Goal: Transaction & Acquisition: Book appointment/travel/reservation

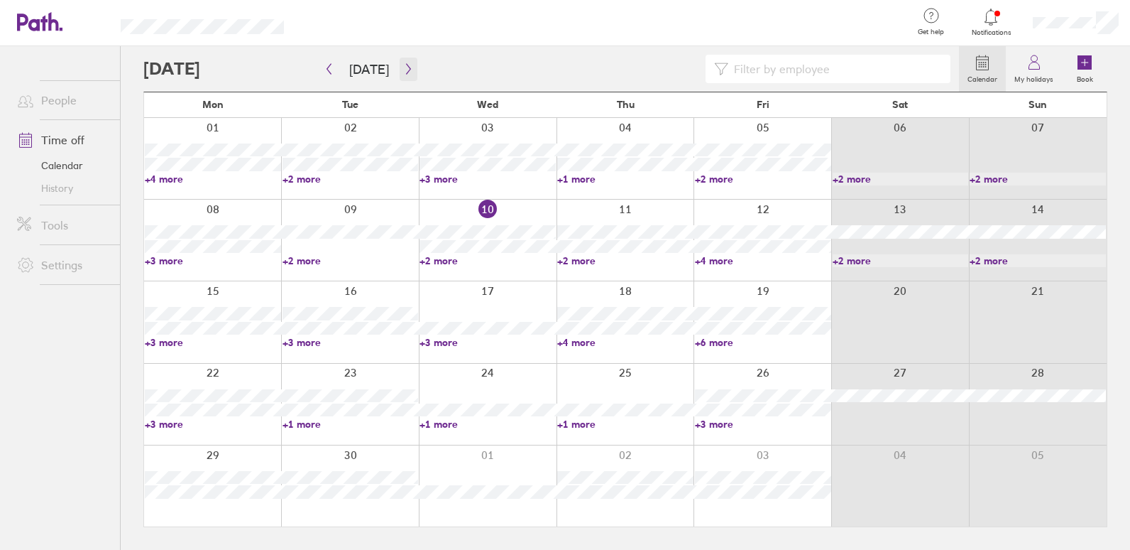
click at [404, 68] on icon "button" at bounding box center [408, 68] width 11 height 11
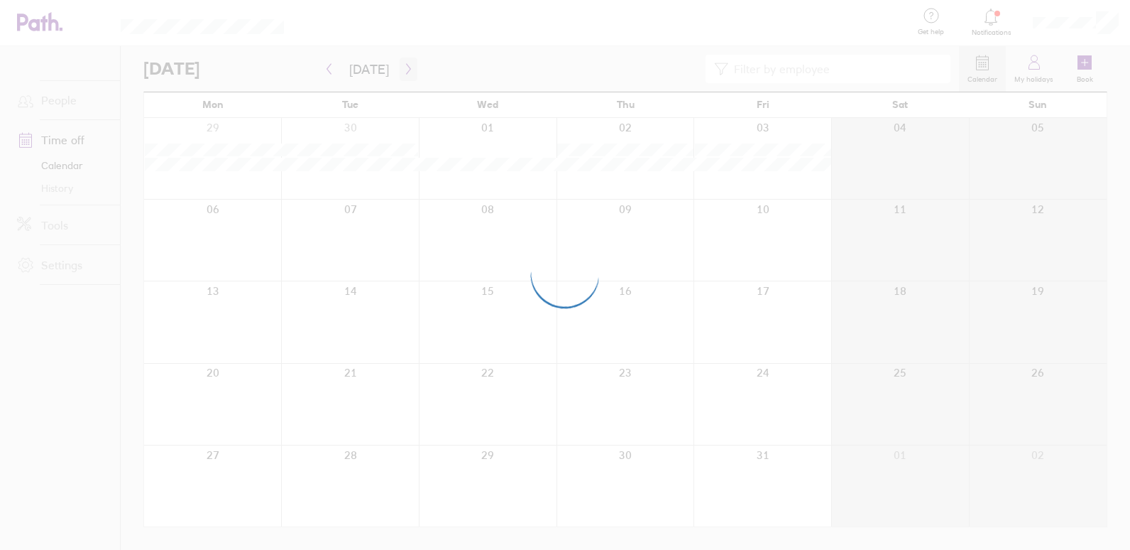
click at [404, 68] on div at bounding box center [565, 275] width 1130 height 550
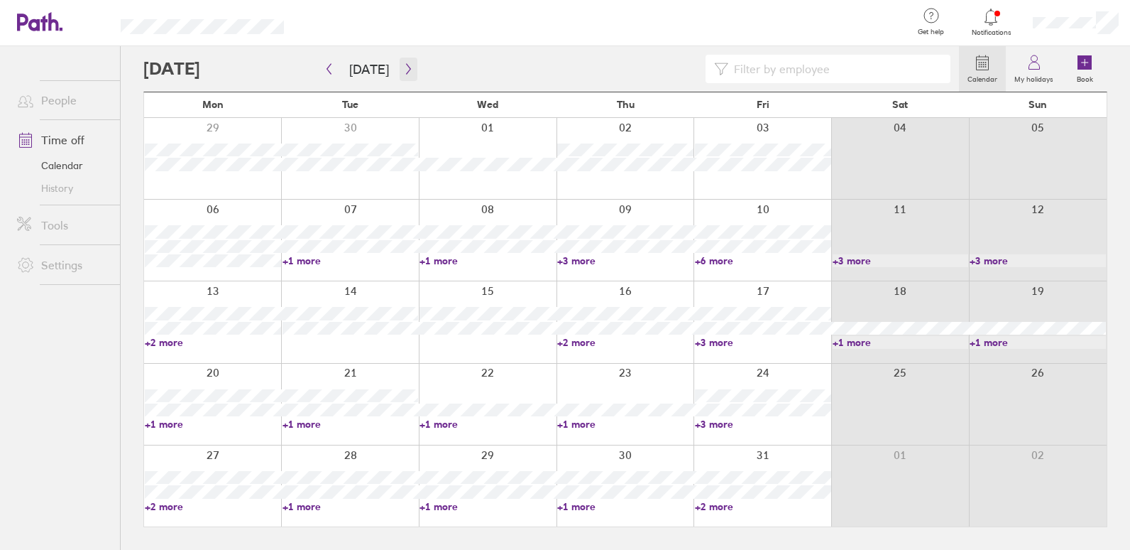
click at [404, 63] on icon "button" at bounding box center [408, 68] width 11 height 11
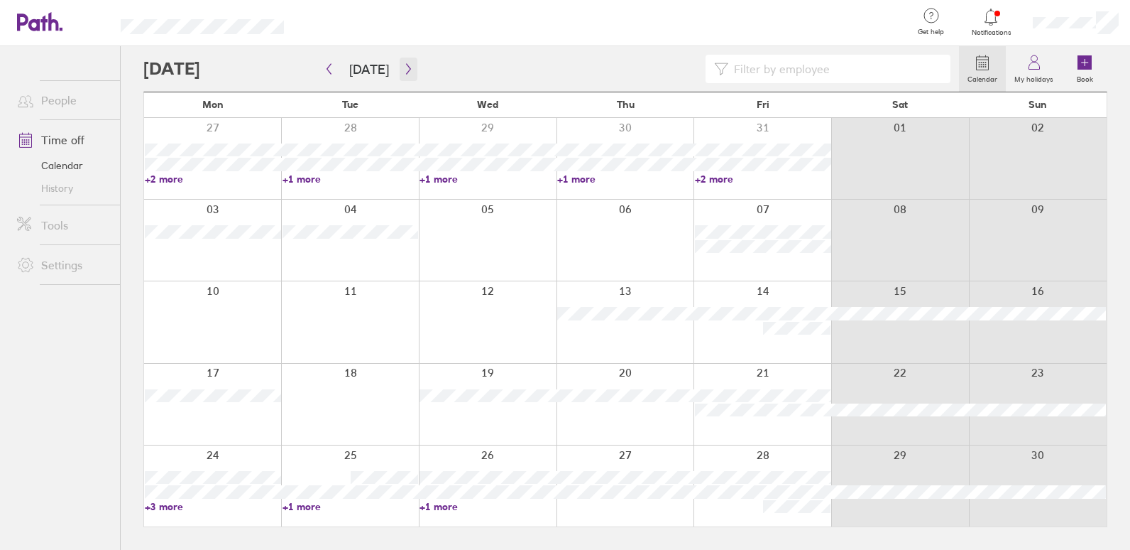
click at [403, 67] on icon "button" at bounding box center [408, 68] width 11 height 11
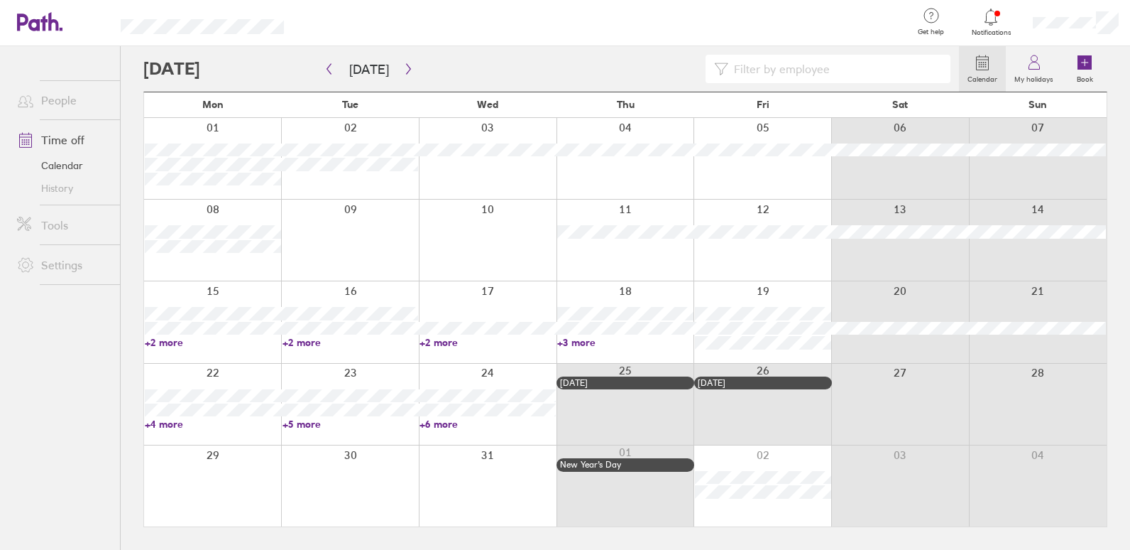
click at [474, 383] on div at bounding box center [488, 404] width 138 height 81
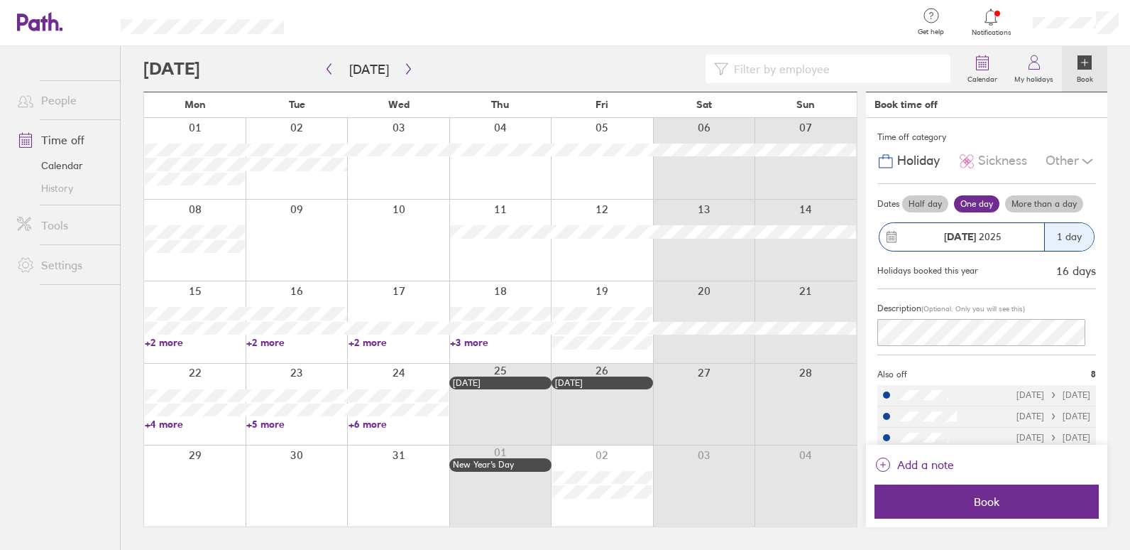
click at [1057, 204] on label "More than a day" at bounding box center [1044, 203] width 78 height 17
click at [0, 0] on input "More than a day" at bounding box center [0, 0] width 0 height 0
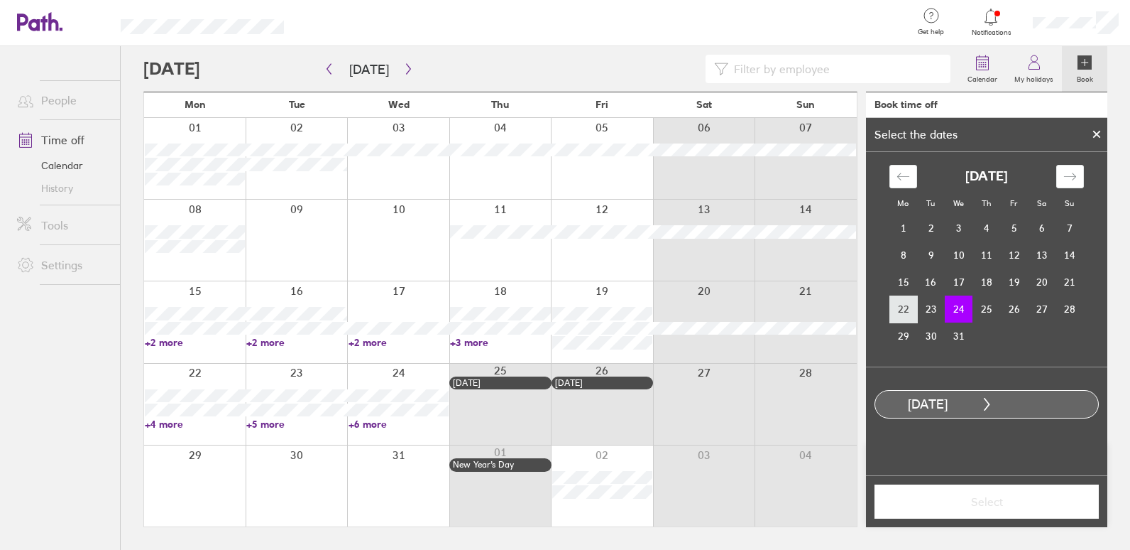
click at [912, 300] on td "22" at bounding box center [904, 308] width 28 height 27
click at [927, 302] on td "23" at bounding box center [931, 308] width 28 height 27
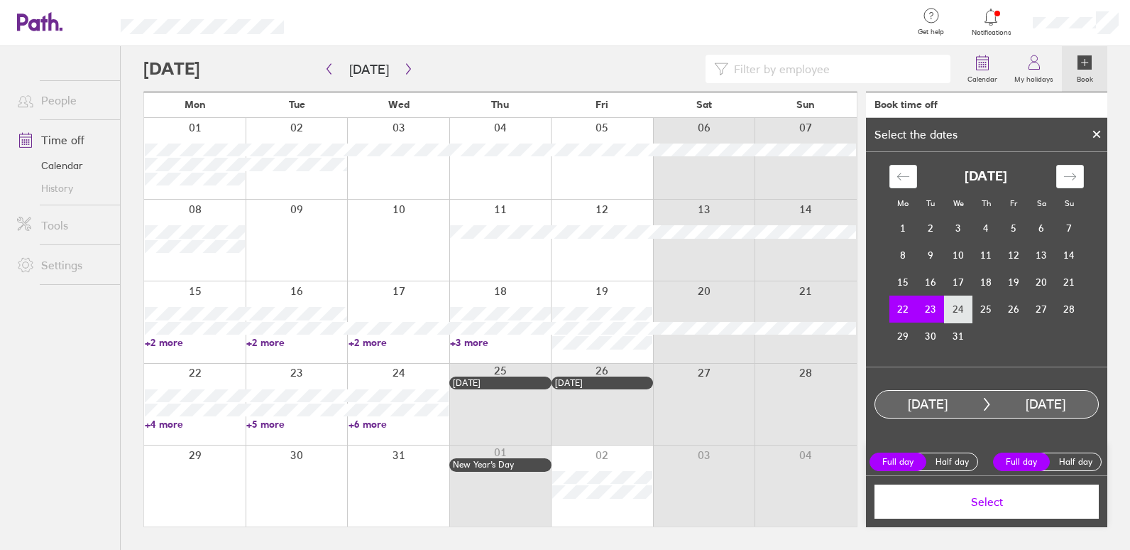
click at [951, 305] on td "24" at bounding box center [959, 308] width 28 height 27
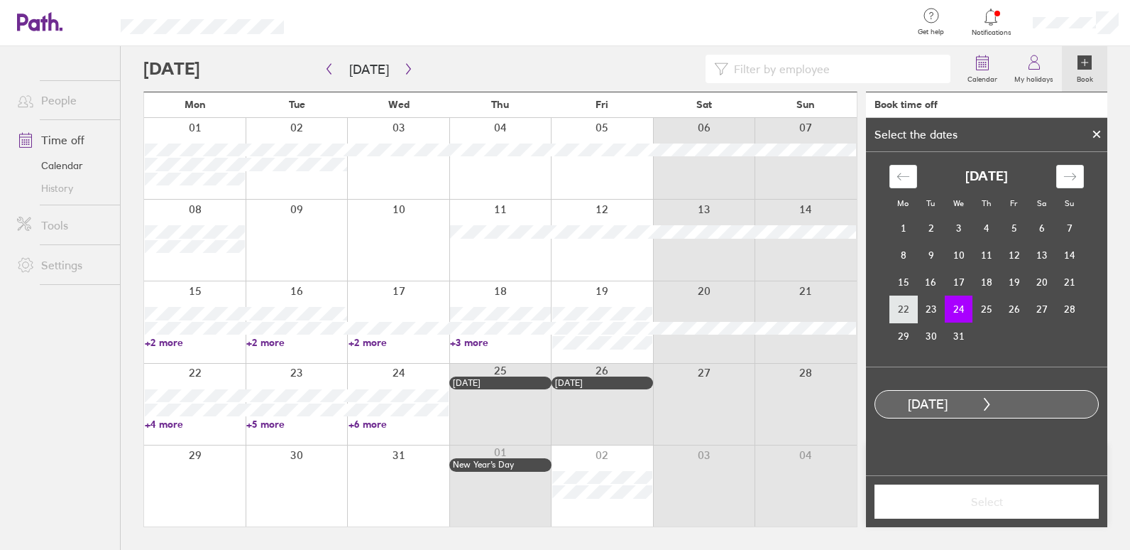
click at [901, 306] on td "22" at bounding box center [904, 308] width 28 height 27
click at [963, 315] on td "24" at bounding box center [959, 308] width 28 height 27
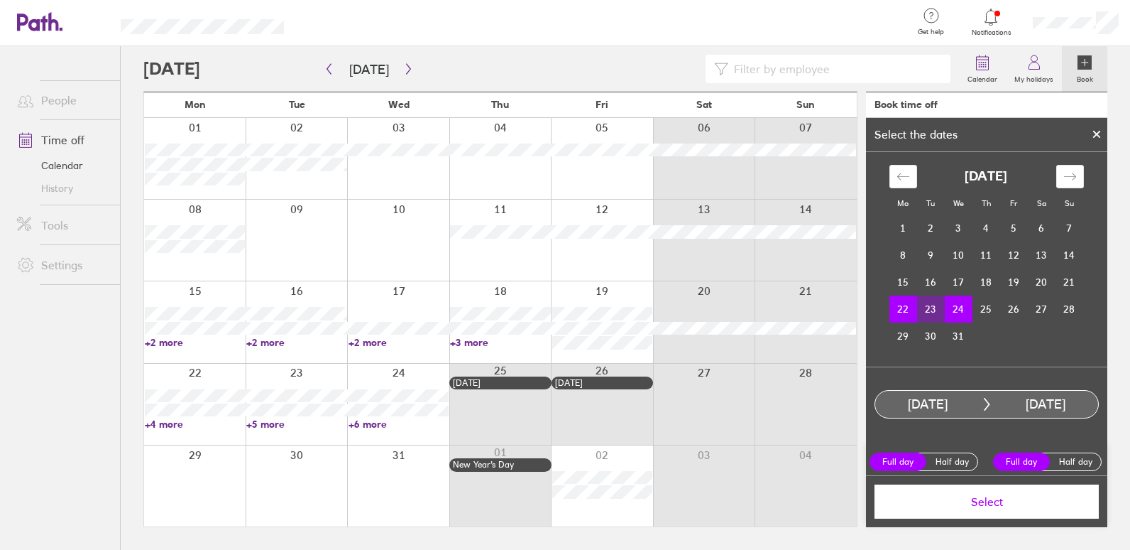
click at [982, 498] on span "Select" at bounding box center [987, 501] width 204 height 13
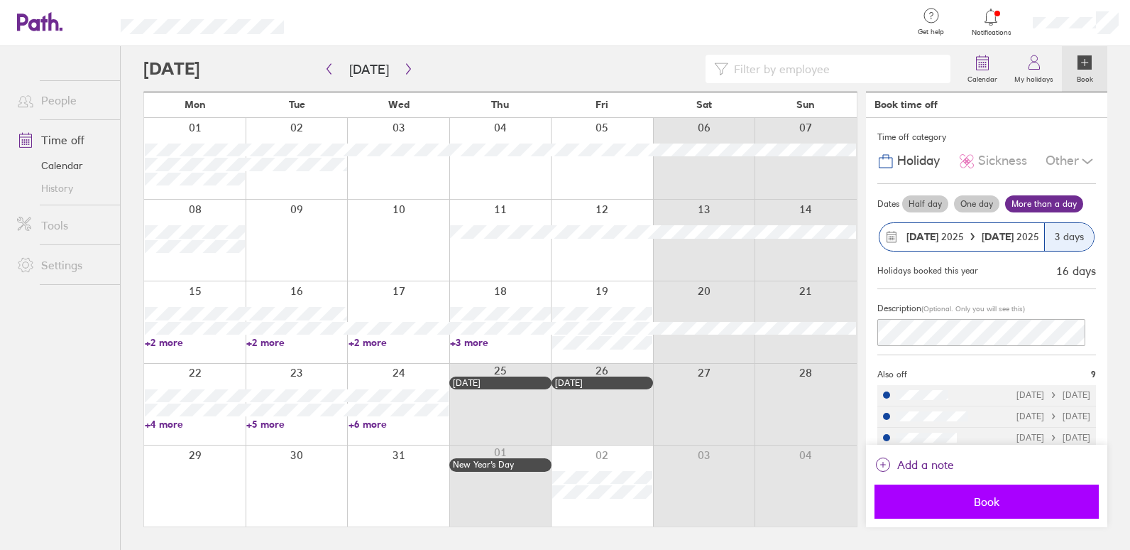
click at [980, 495] on span "Book" at bounding box center [987, 501] width 204 height 13
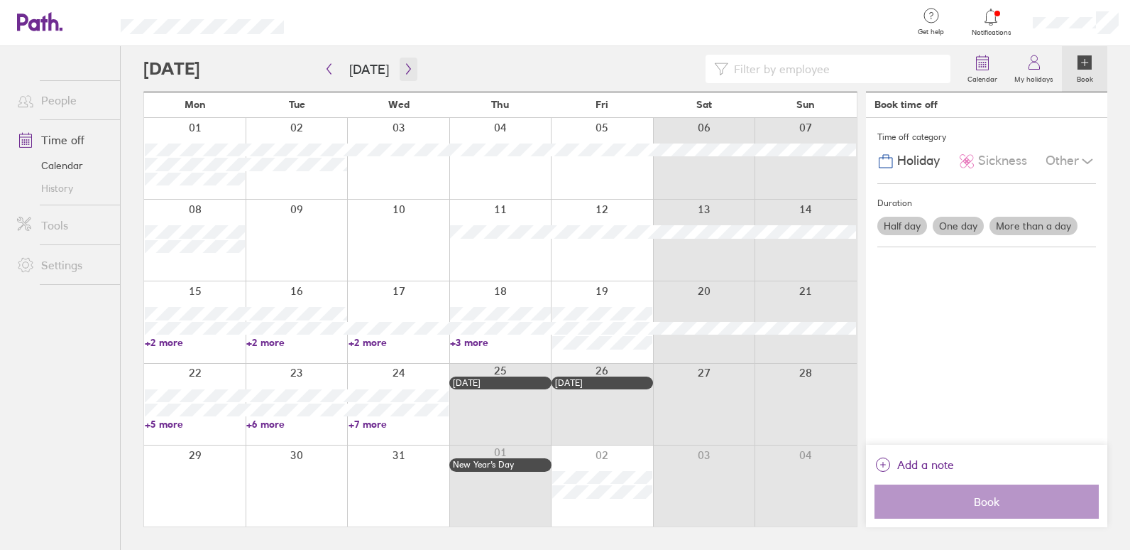
click at [407, 67] on icon "button" at bounding box center [408, 68] width 11 height 11
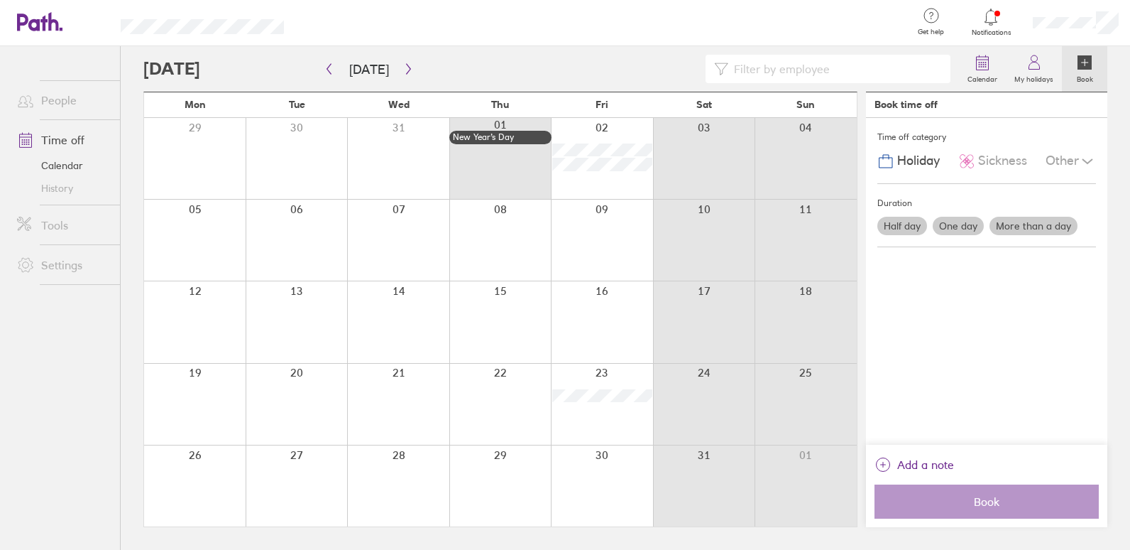
click at [603, 129] on div at bounding box center [602, 158] width 102 height 81
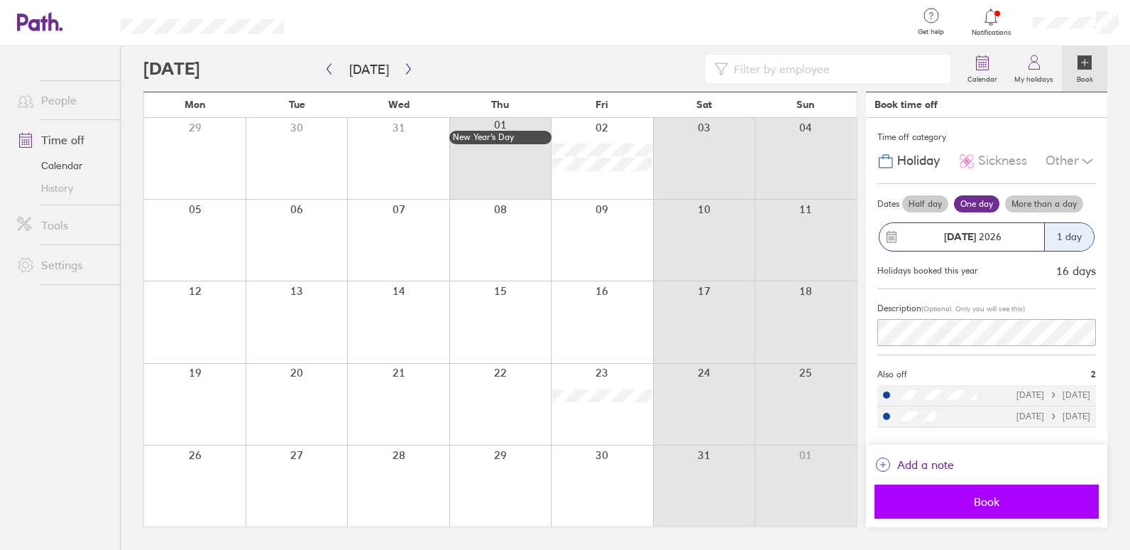
click at [978, 498] on span "Book" at bounding box center [987, 501] width 204 height 13
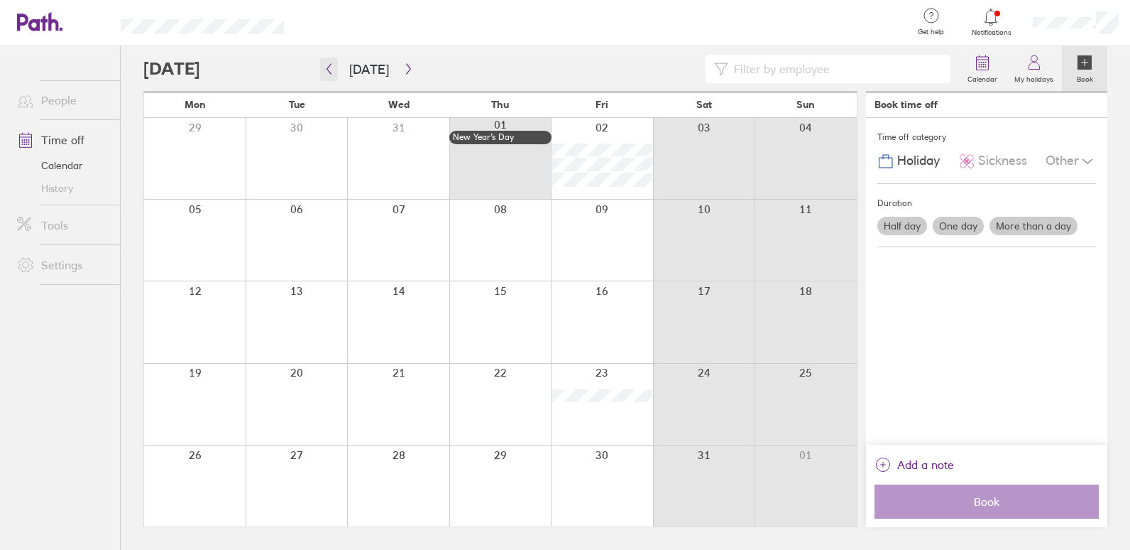
click at [332, 65] on icon "button" at bounding box center [329, 68] width 11 height 11
